Goal: Transaction & Acquisition: Purchase product/service

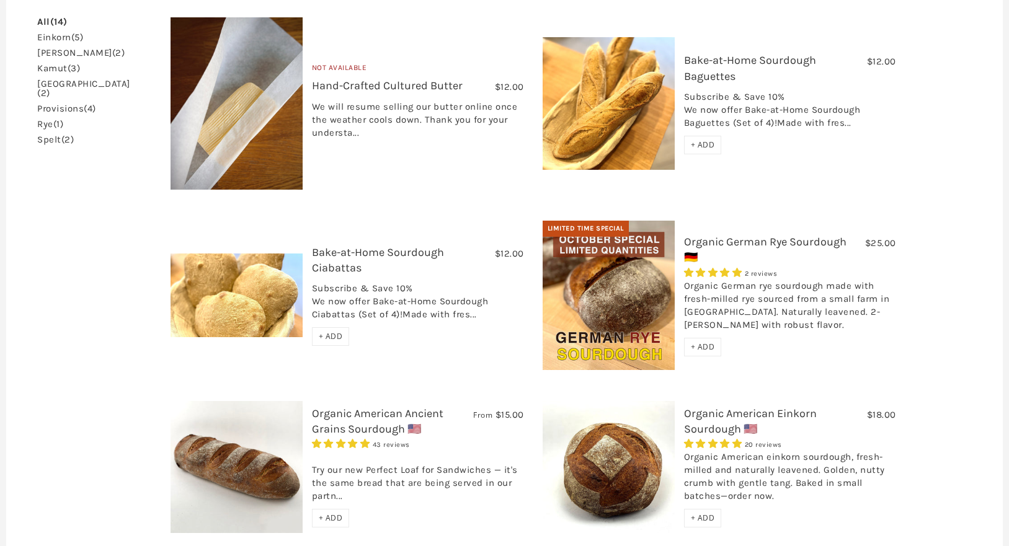
scroll to position [405, 0]
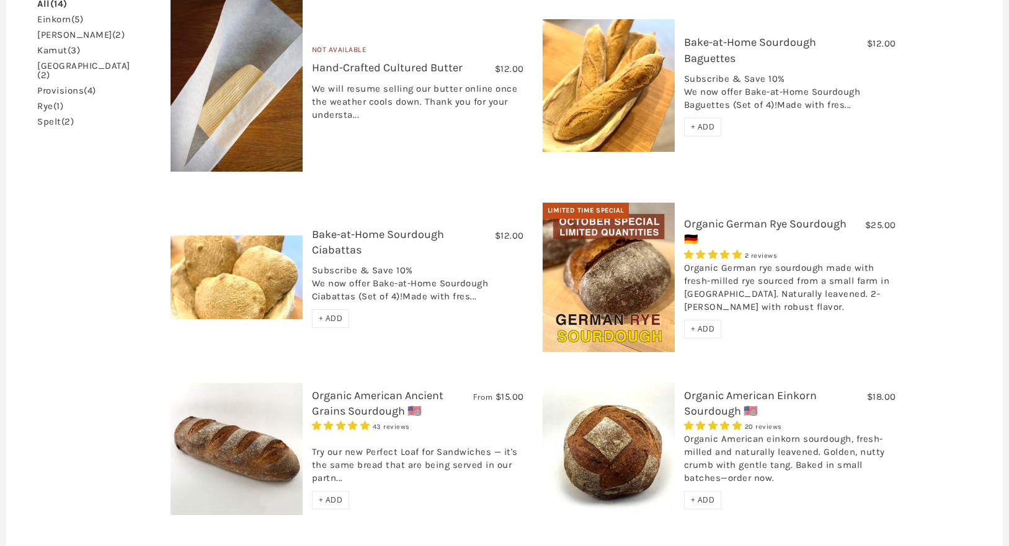
click at [621, 267] on img at bounding box center [609, 277] width 132 height 149
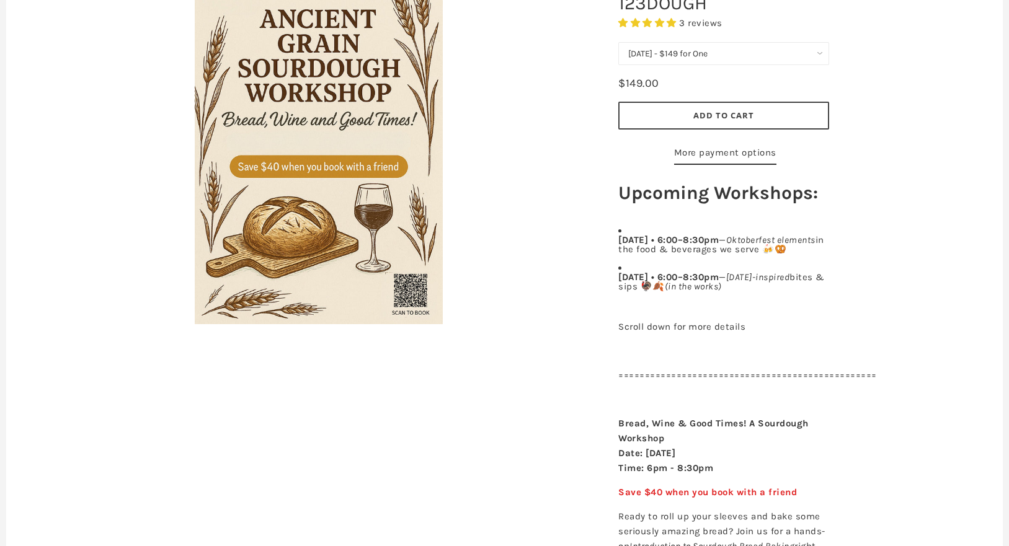
scroll to position [229, 0]
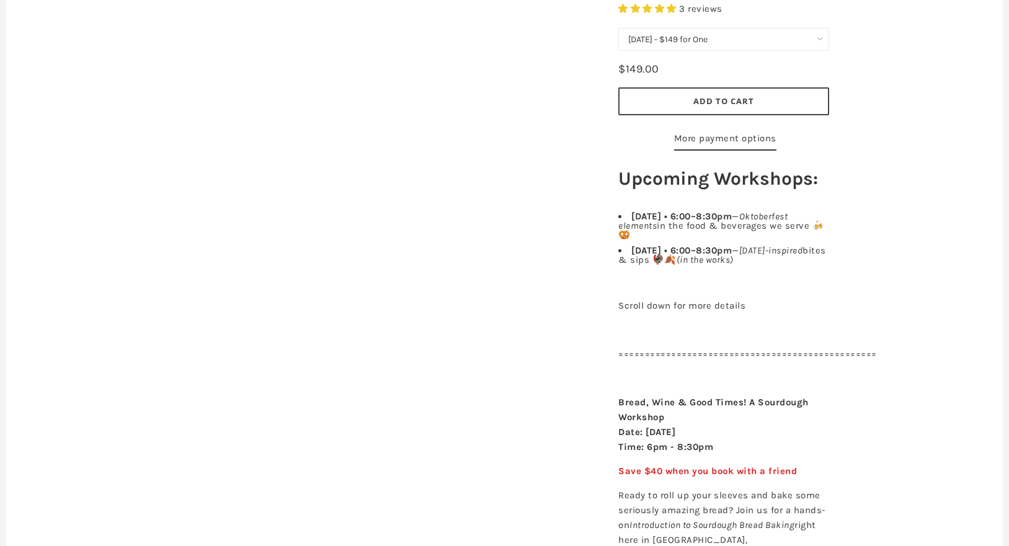
scroll to position [247, 0]
